Goal: Information Seeking & Learning: Learn about a topic

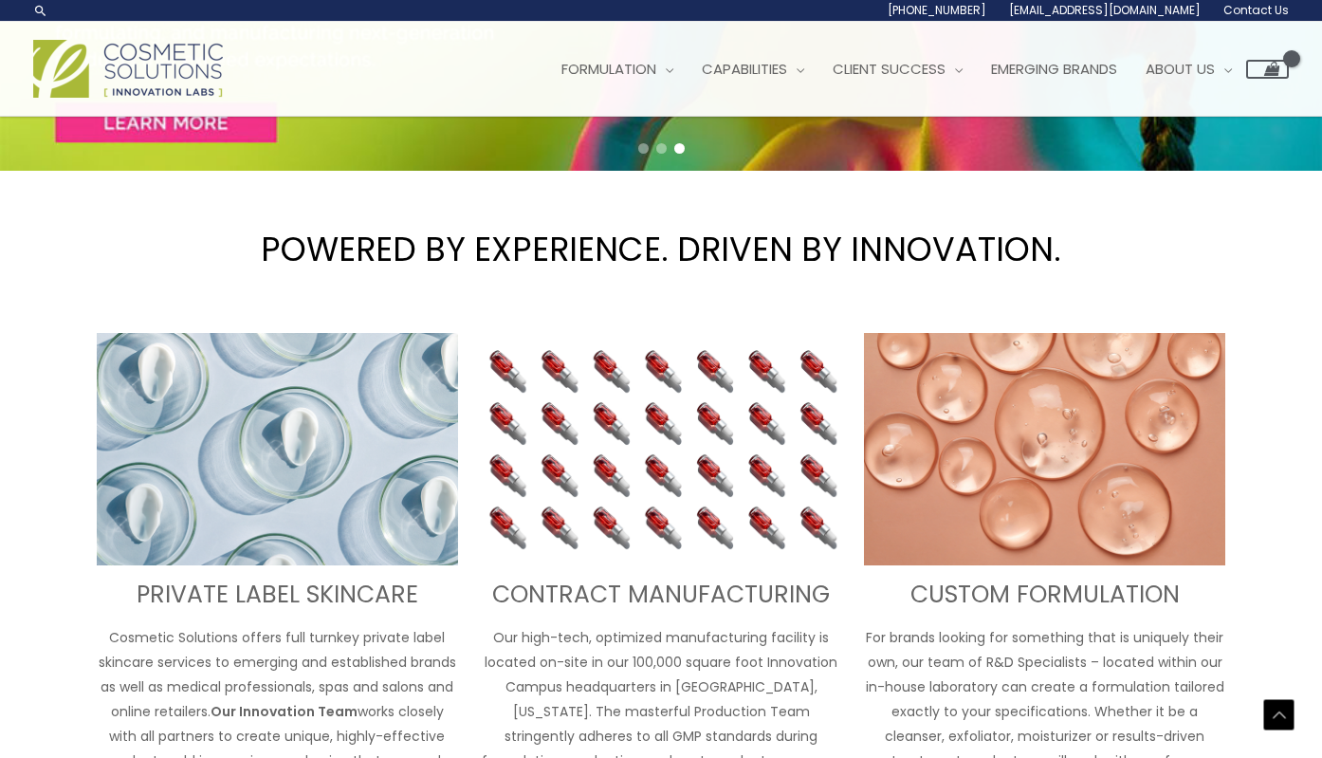
scroll to position [322, 0]
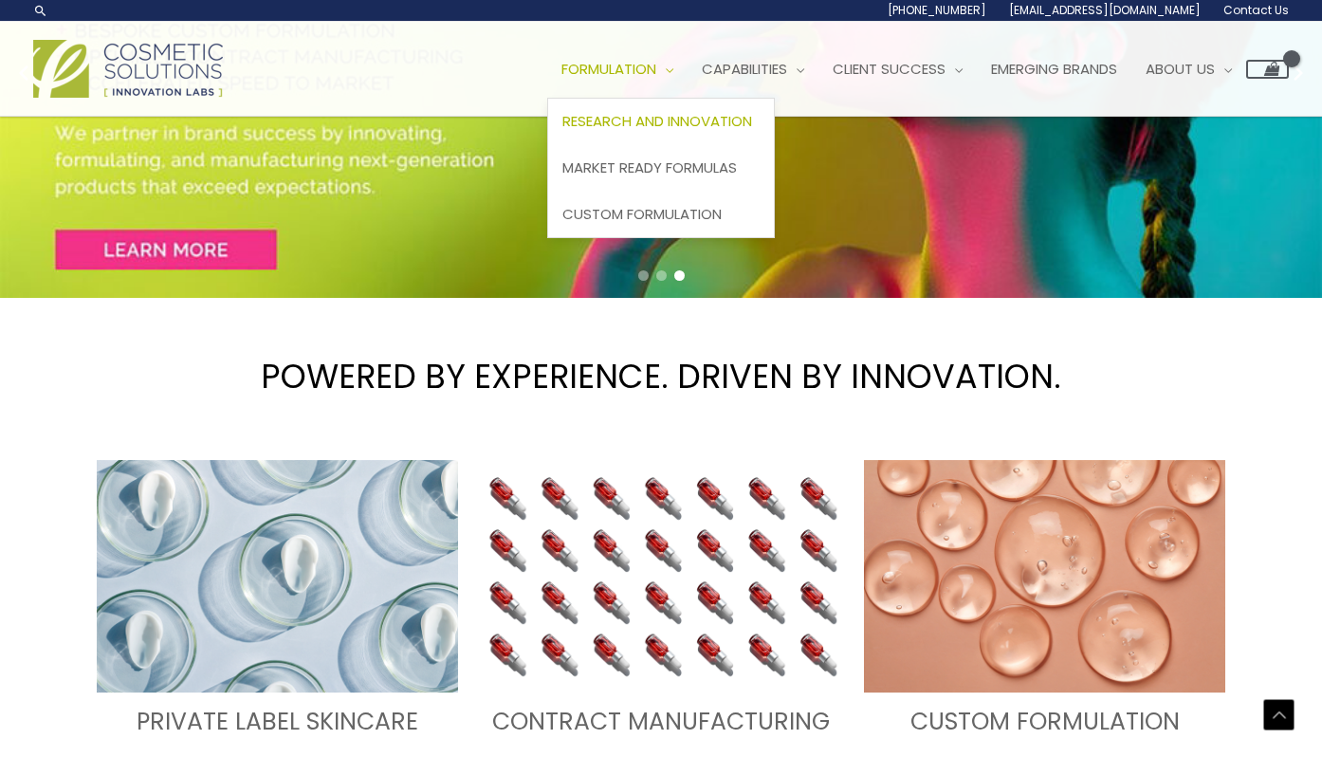
click at [702, 119] on span "Research and Innovation" at bounding box center [657, 121] width 190 height 20
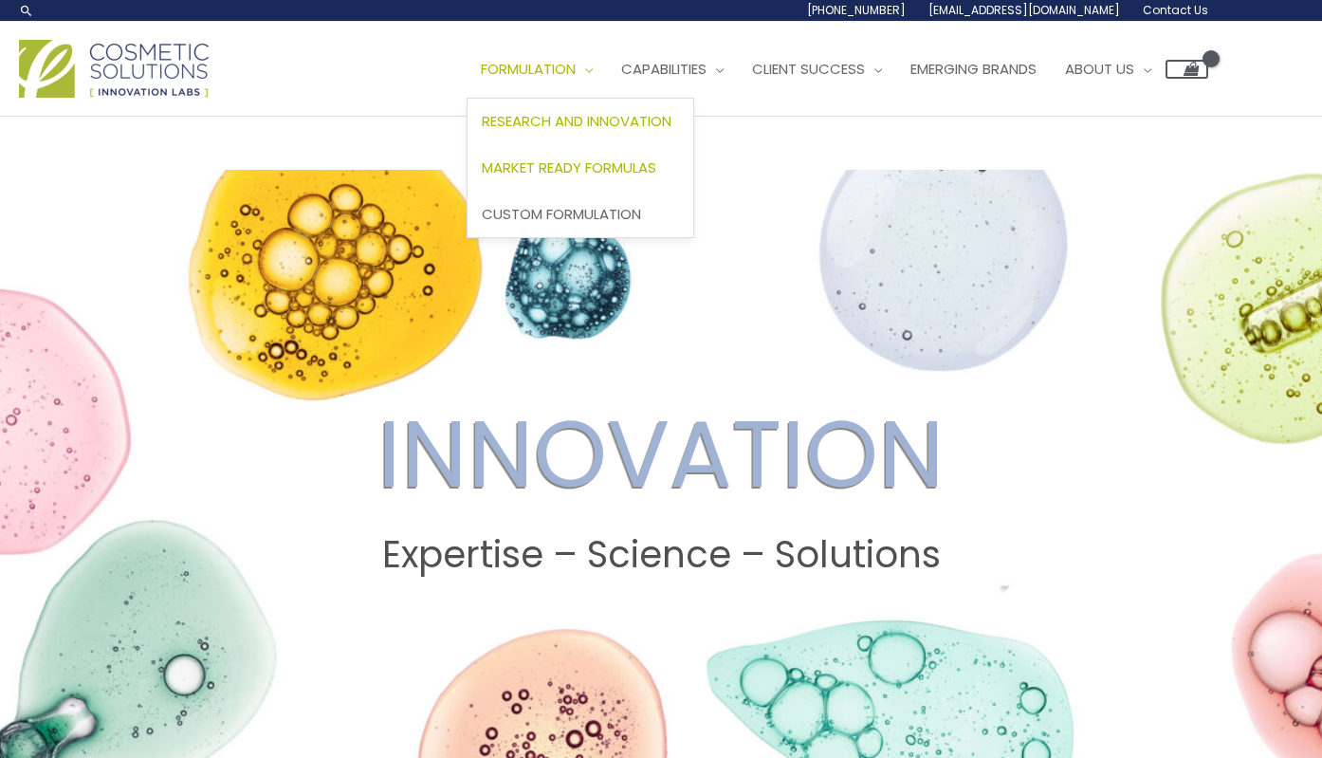
click at [610, 163] on span "Market Ready Formulas" at bounding box center [569, 167] width 175 height 20
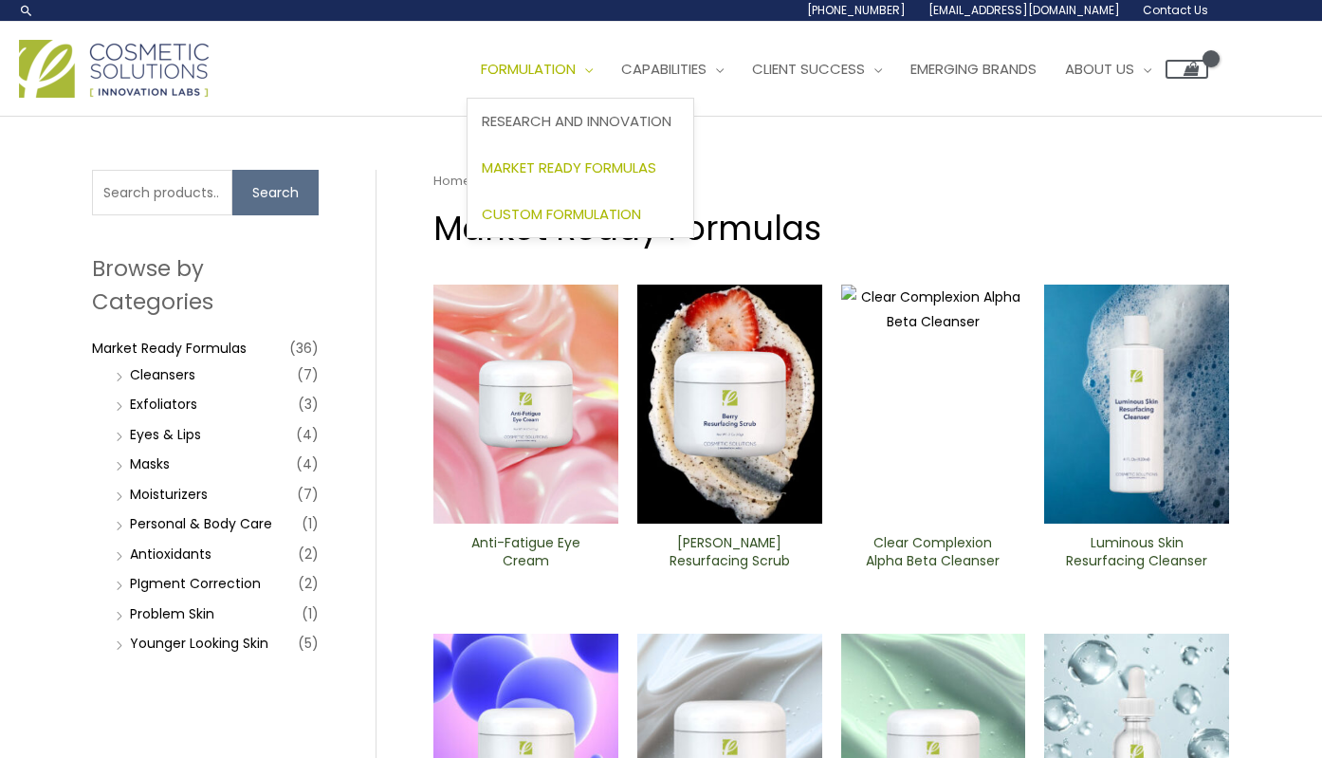
click at [613, 226] on link "Custom Formulation" at bounding box center [581, 214] width 226 height 46
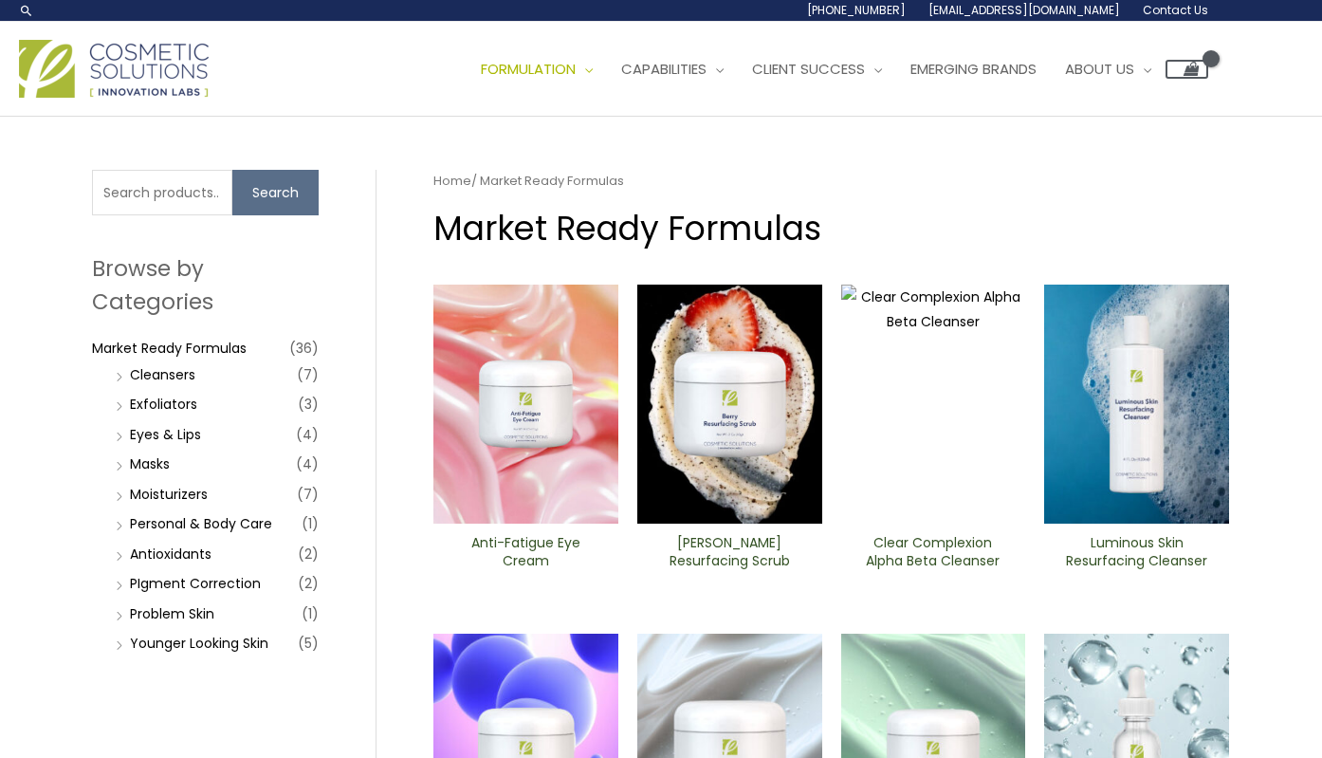
click at [560, 508] on img at bounding box center [525, 404] width 185 height 239
click at [914, 403] on img at bounding box center [933, 404] width 185 height 239
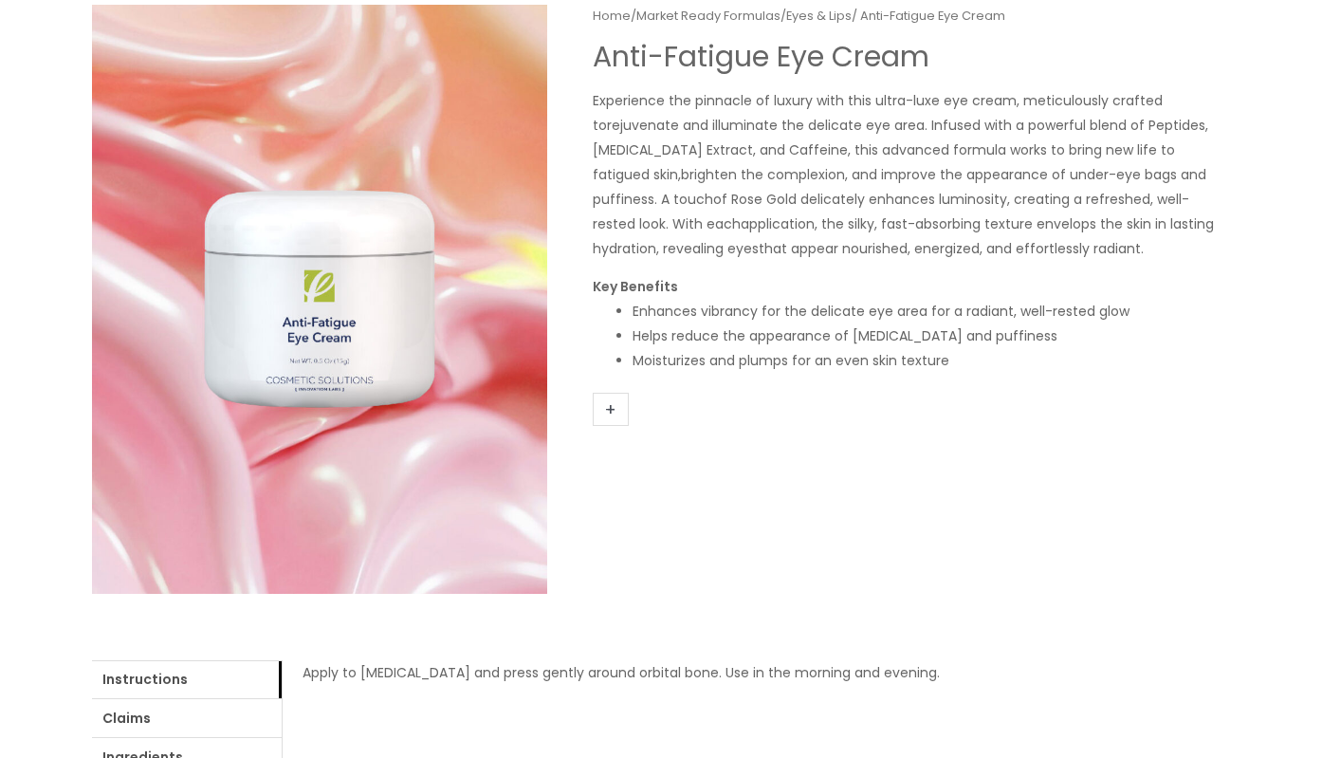
scroll to position [227, 0]
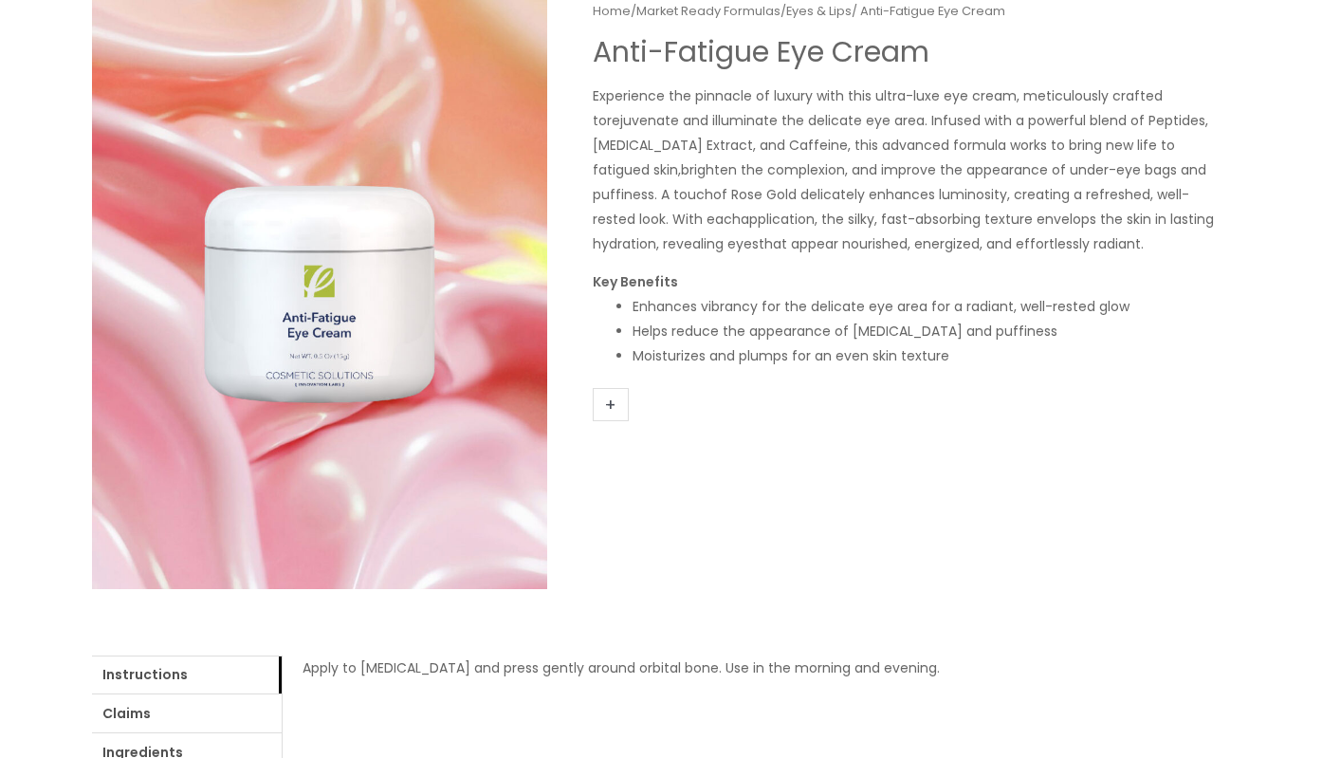
click at [615, 397] on link "+" at bounding box center [611, 404] width 36 height 33
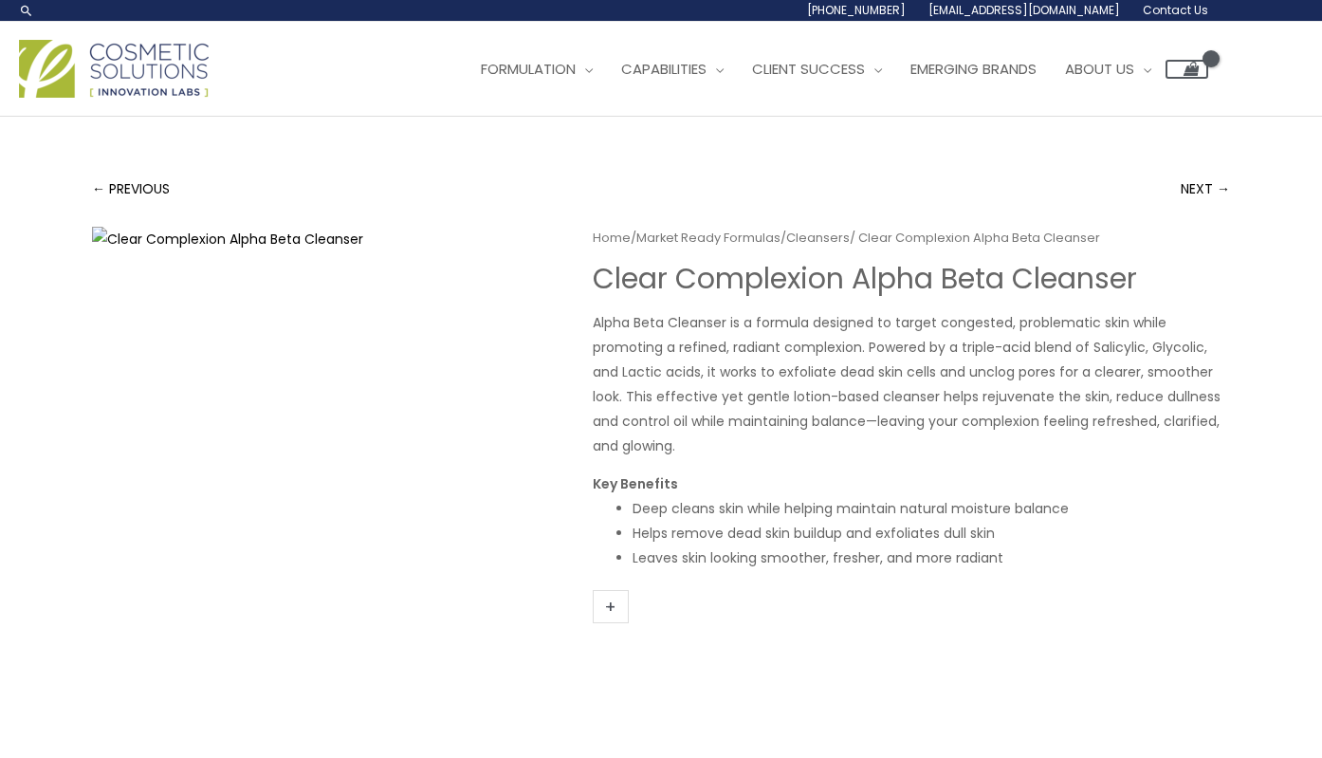
click at [908, 455] on p "Alpha Beta Cleanser is a formula designed to target congested, problematic skin…" at bounding box center [911, 384] width 637 height 148
click at [619, 616] on link "+" at bounding box center [611, 606] width 36 height 33
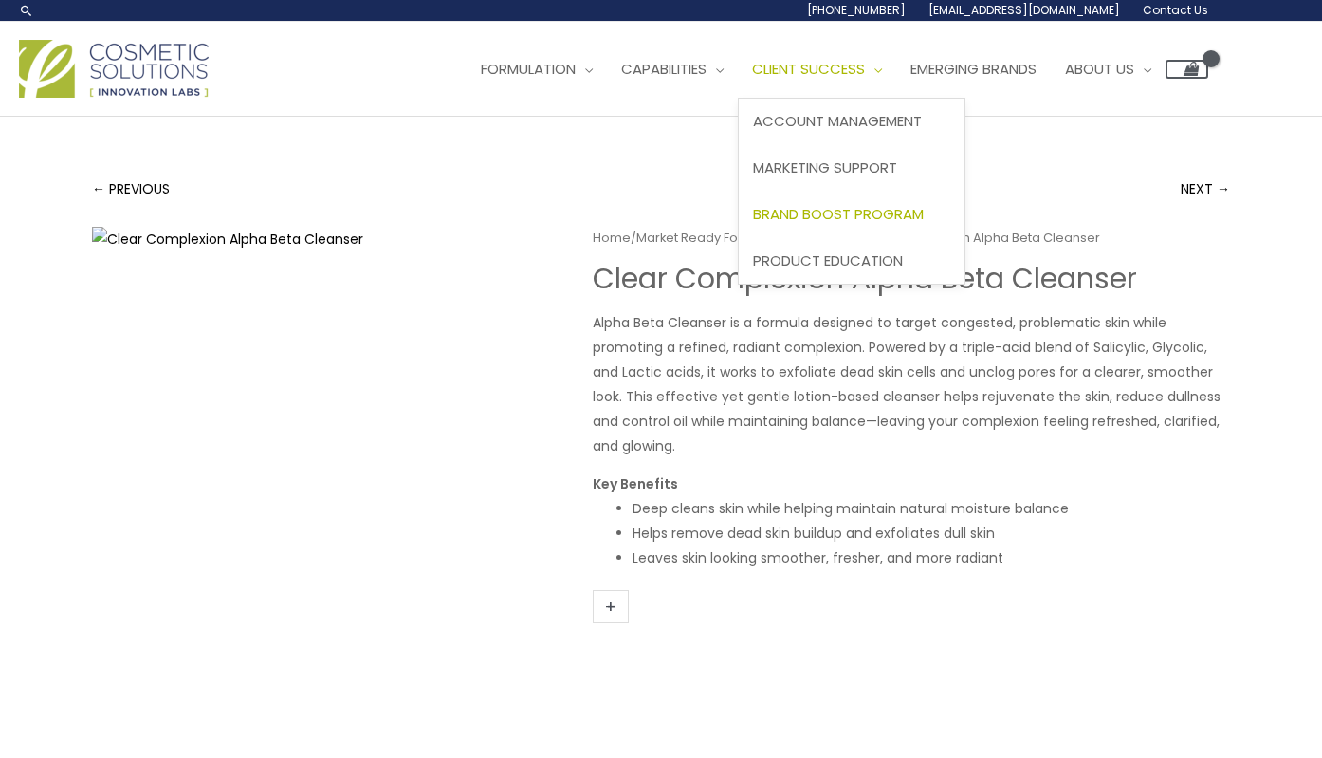
click at [859, 219] on span "Brand Boost Program" at bounding box center [838, 214] width 171 height 20
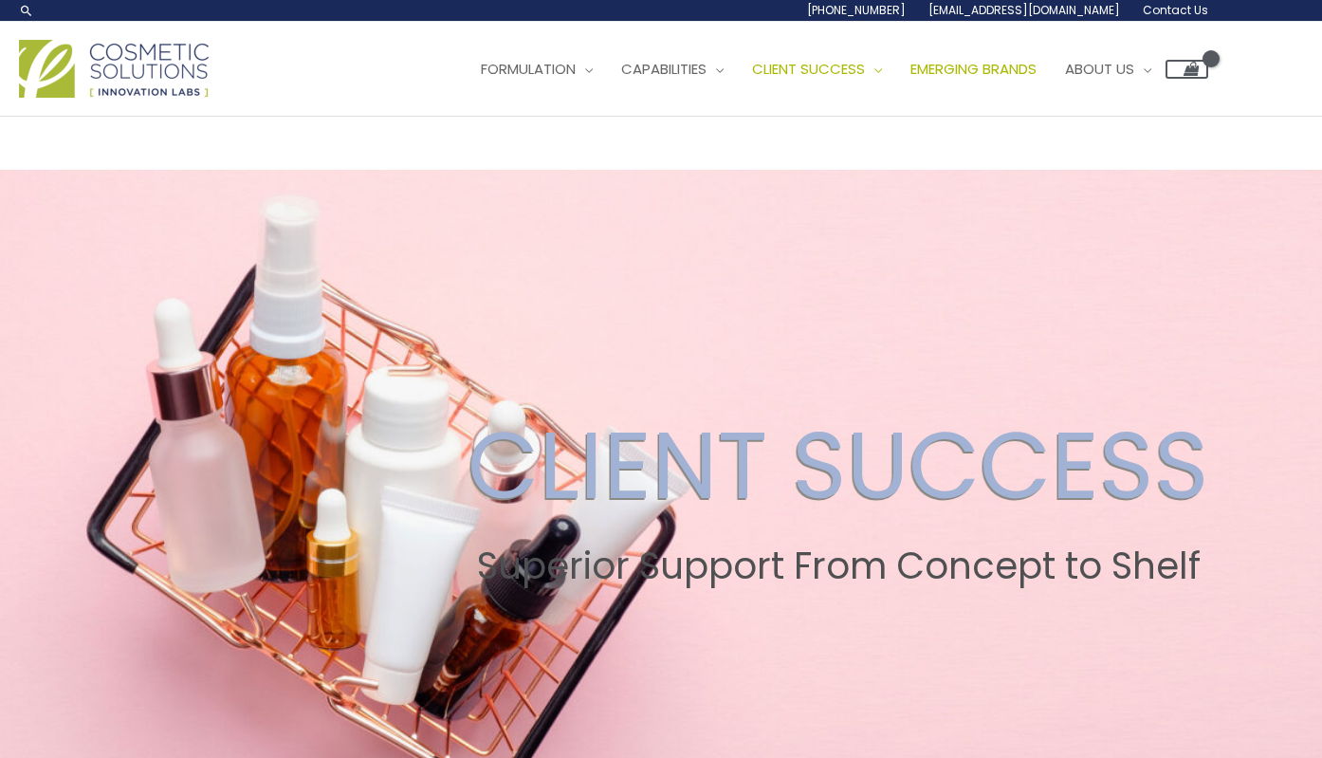
click at [1002, 55] on link "Emerging Brands" at bounding box center [973, 69] width 155 height 57
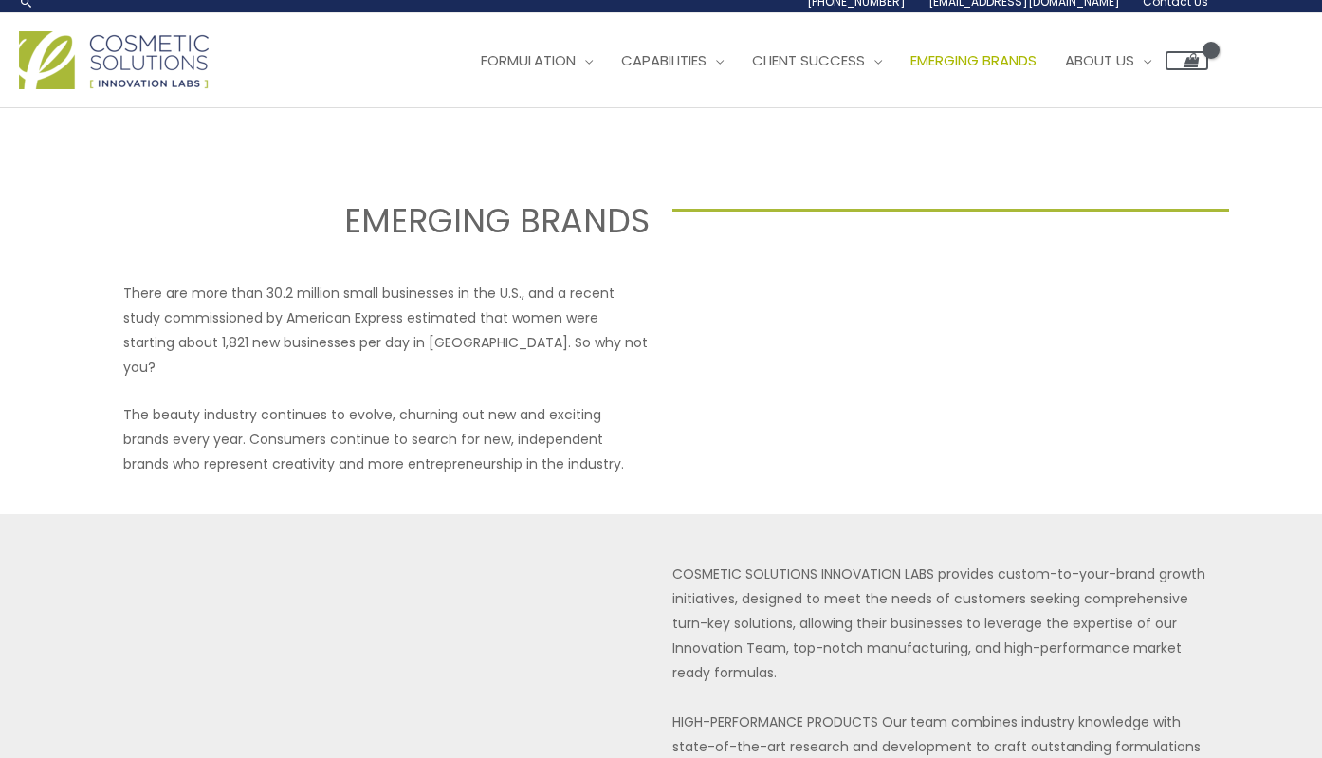
scroll to position [24, 0]
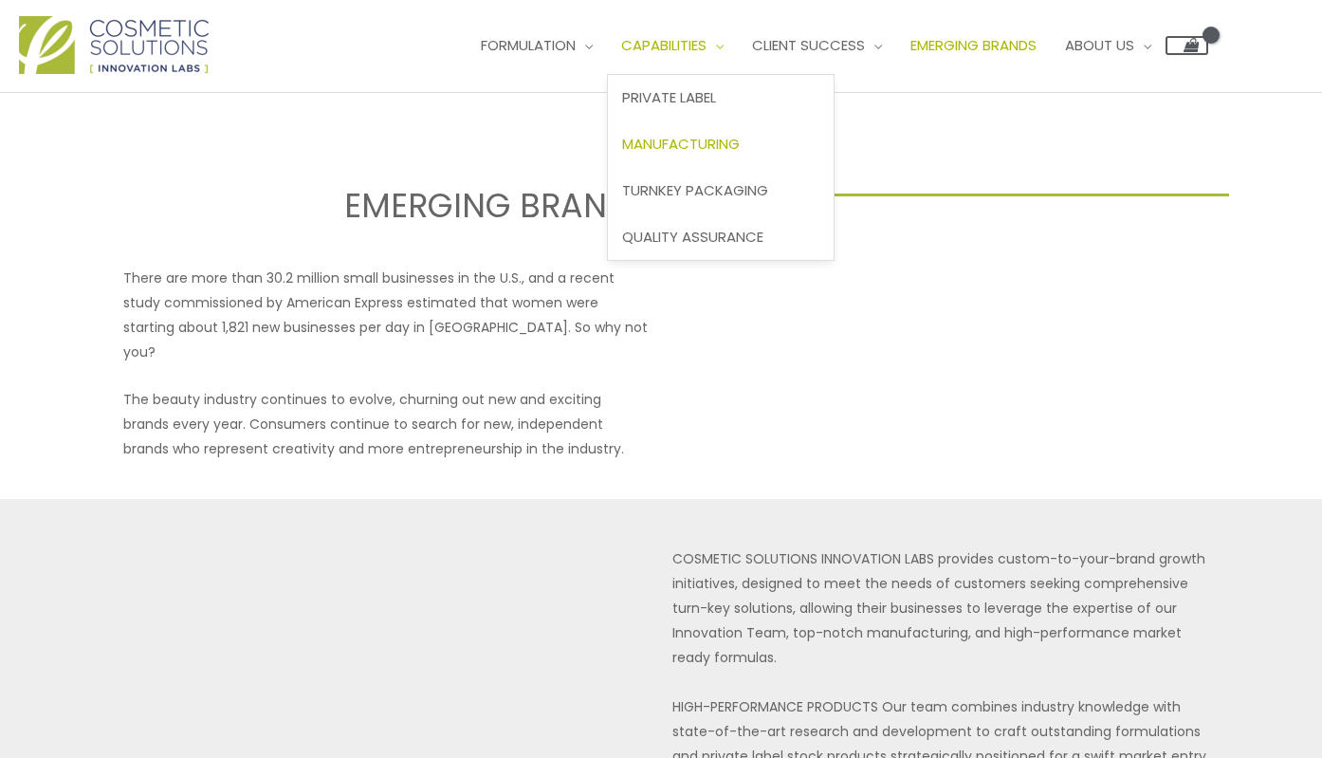
click at [708, 137] on span "Manufacturing" at bounding box center [681, 144] width 118 height 20
